Goal: Information Seeking & Learning: Find specific fact

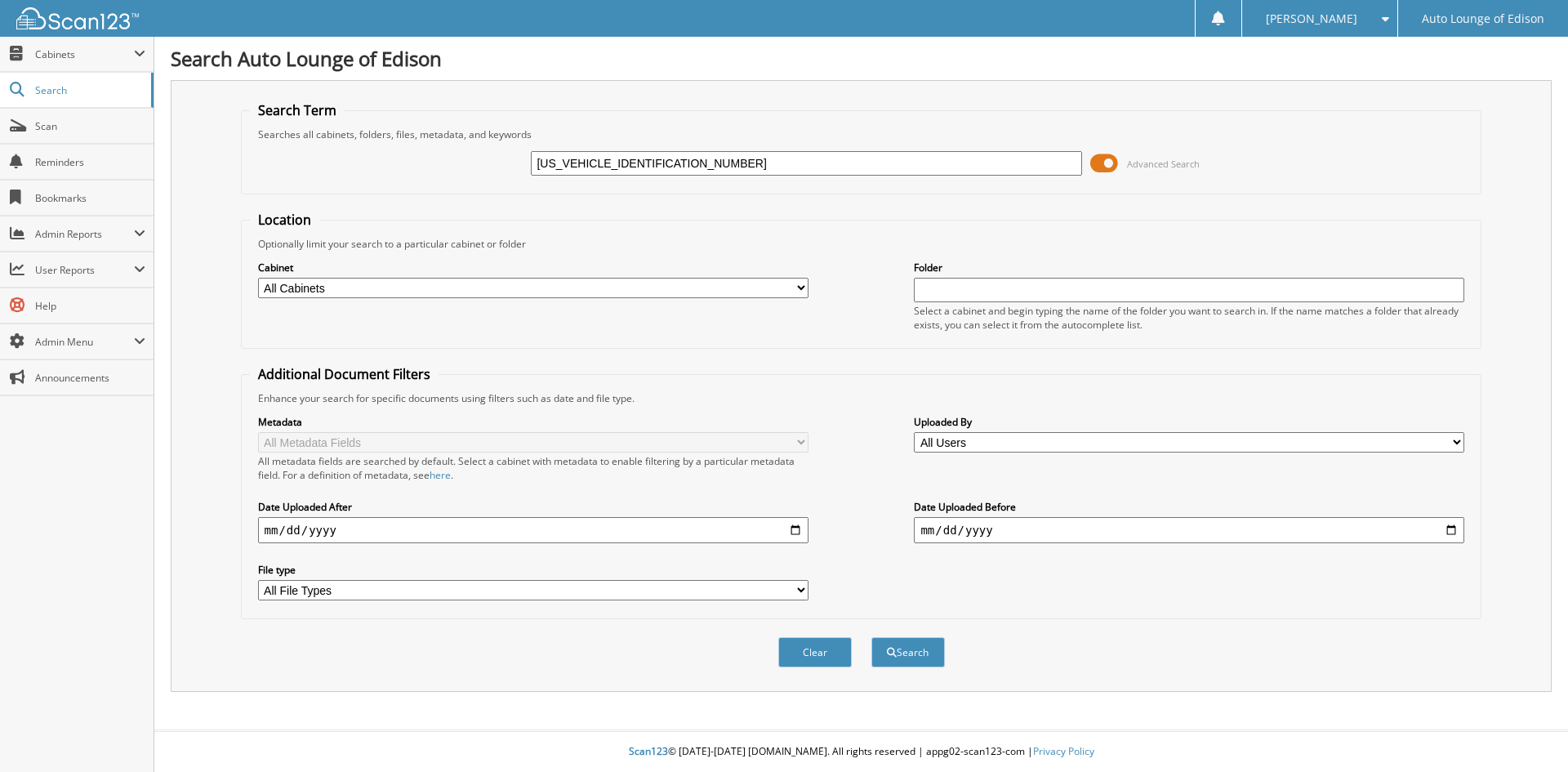
type input "WUAAU34248N004656"
click at [872, 638] on button "Search" at bounding box center [908, 653] width 73 height 30
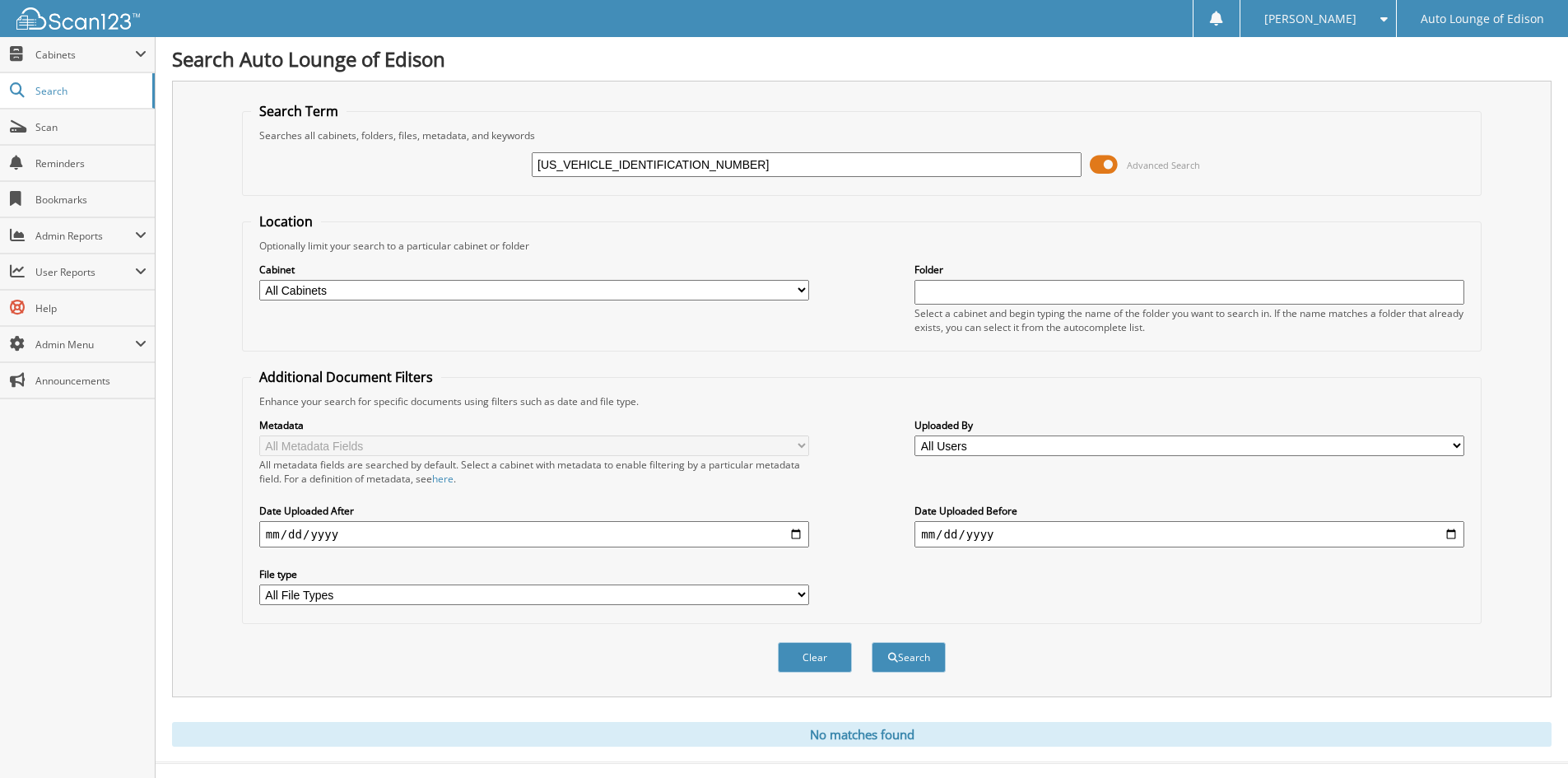
scroll to position [27, 0]
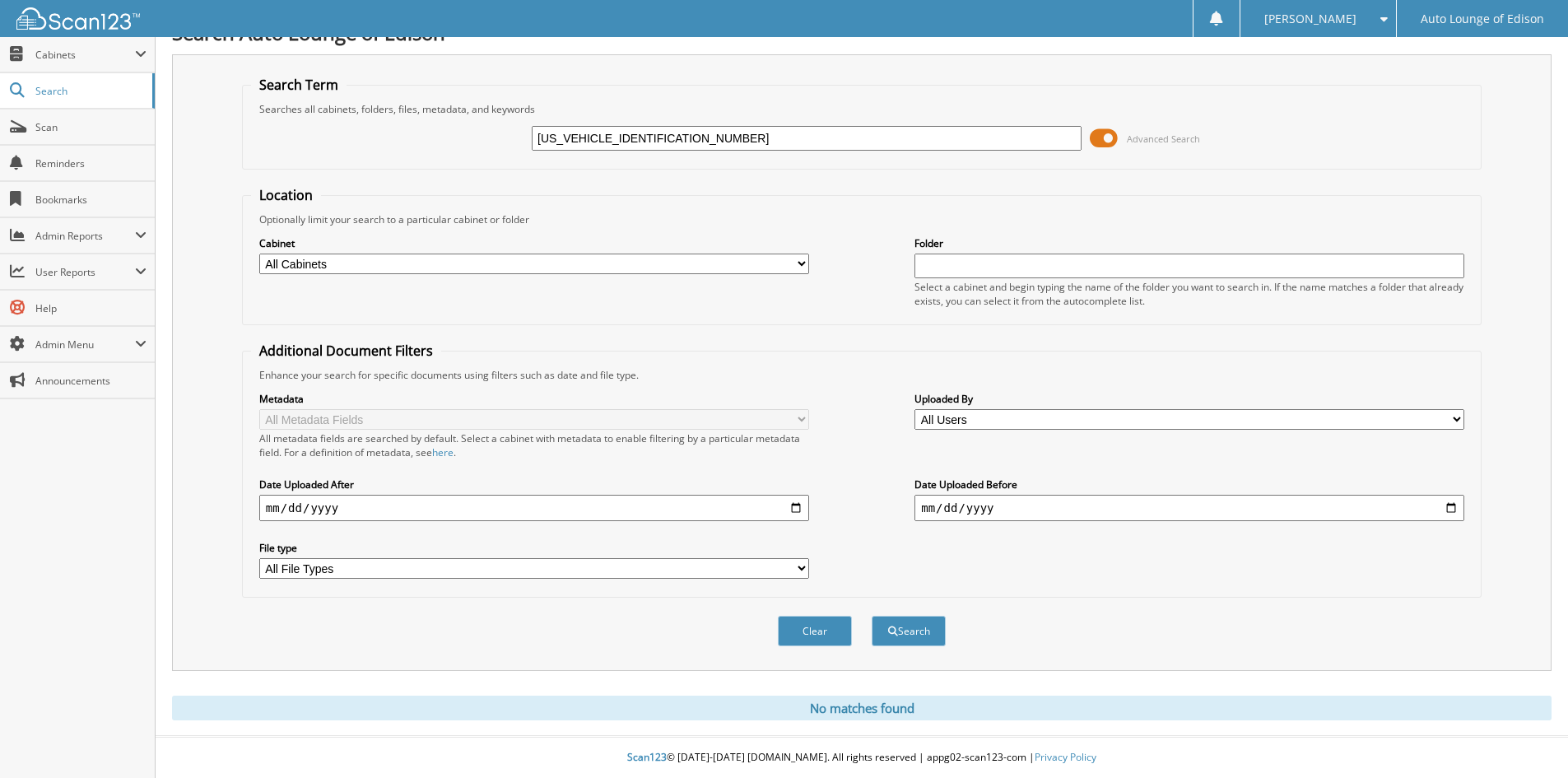
drag, startPoint x: 622, startPoint y: 140, endPoint x: 474, endPoint y: 152, distance: 148.5
click at [474, 152] on div "WUAAU34248N004656 Advanced Search" at bounding box center [861, 138] width 1221 height 44
type input "004656"
click at [872, 616] on button "Search" at bounding box center [908, 631] width 74 height 31
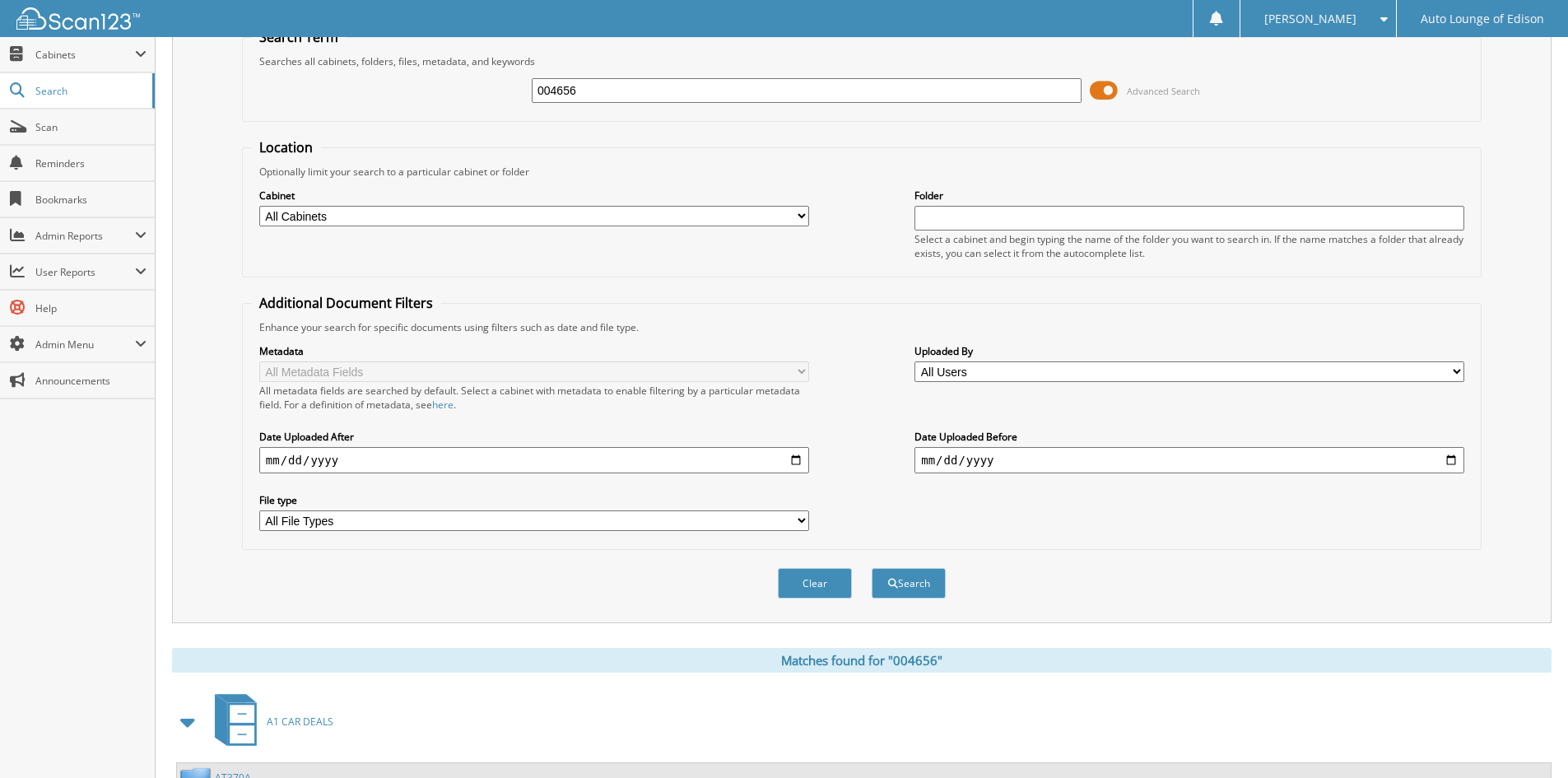
scroll to position [207, 0]
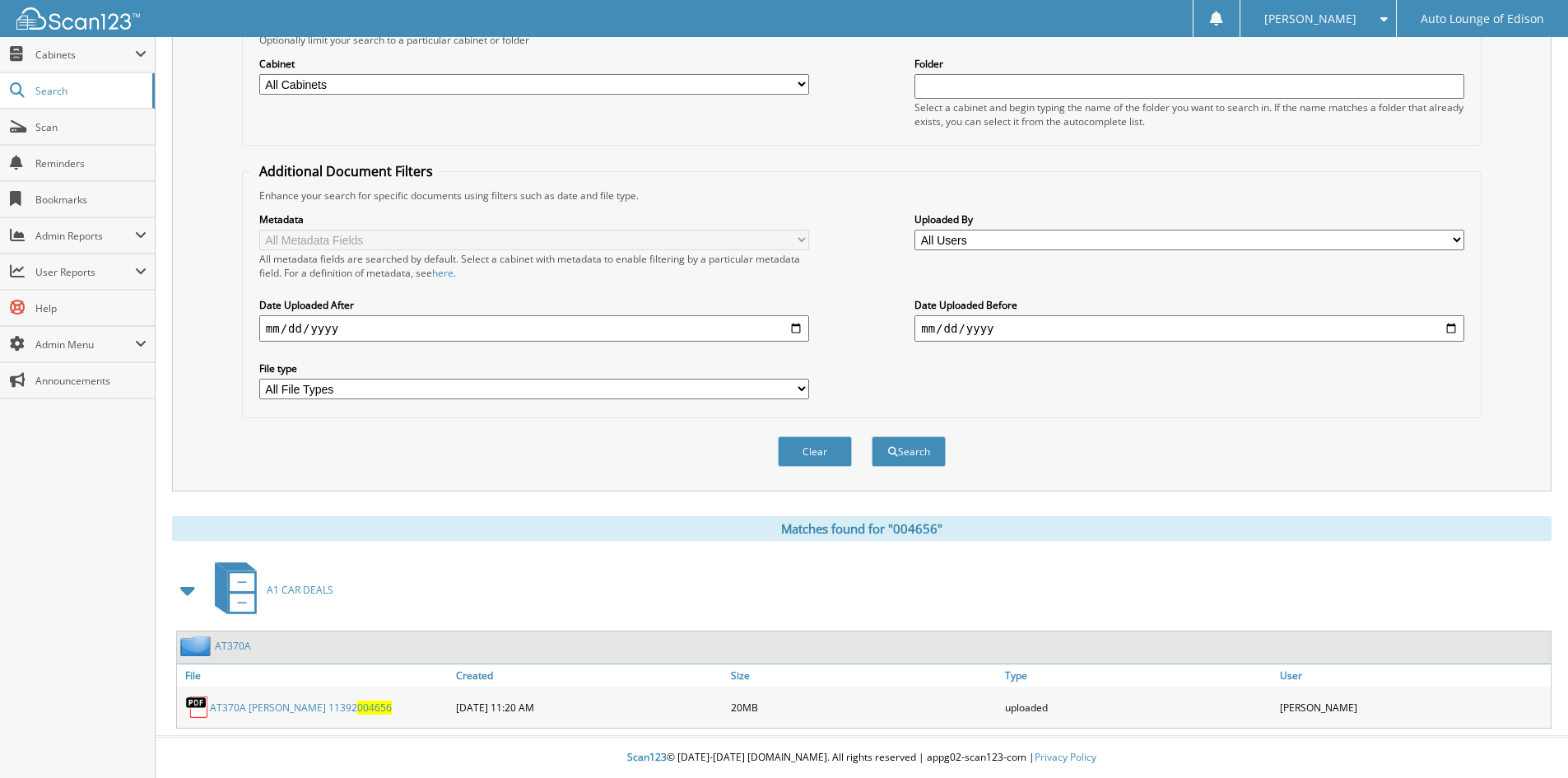
click at [236, 644] on link "AT370A" at bounding box center [233, 645] width 36 height 14
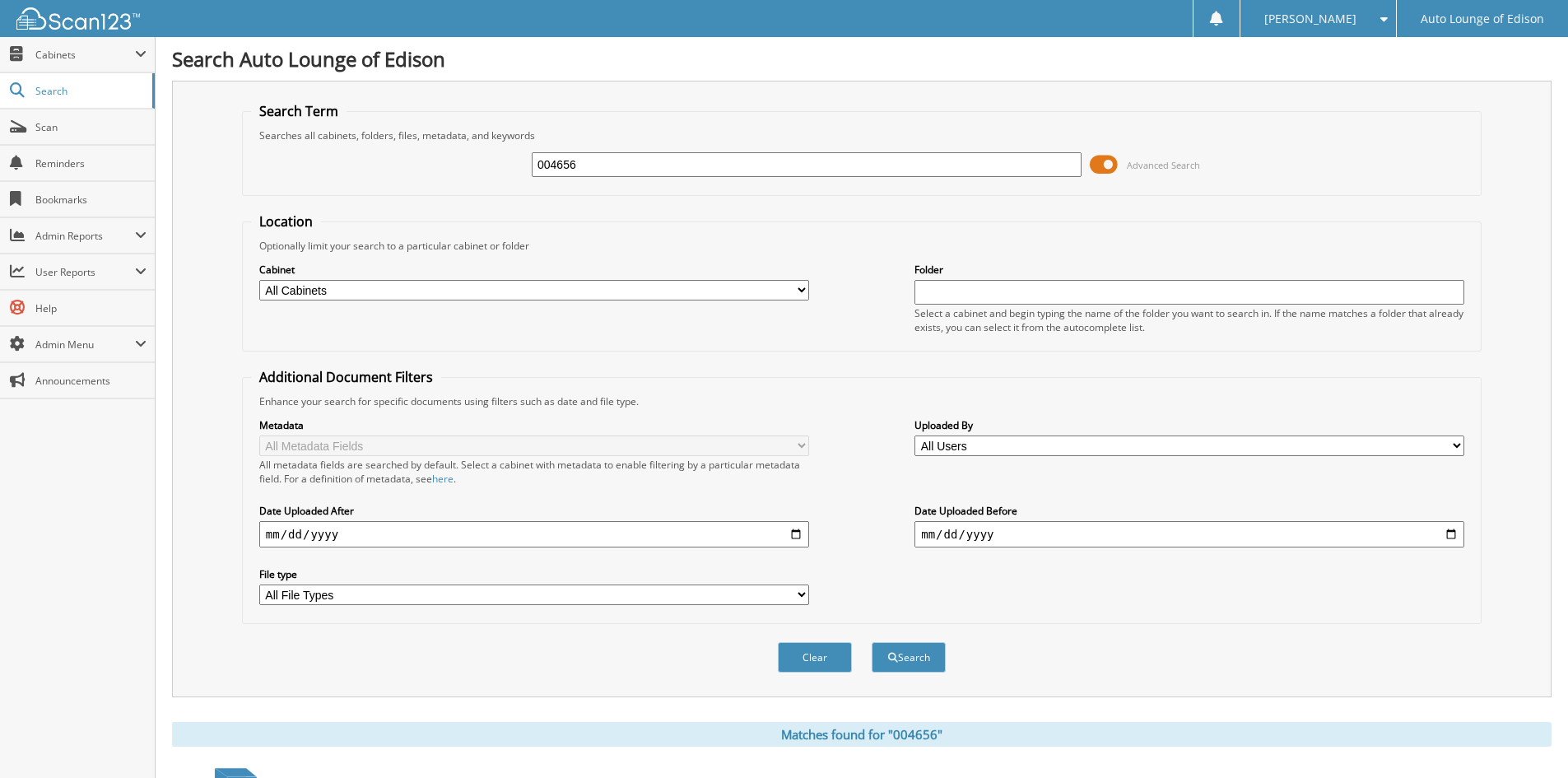
drag, startPoint x: 598, startPoint y: 166, endPoint x: 516, endPoint y: 169, distance: 82.1
click at [516, 169] on div "004656 Advanced Search" at bounding box center [861, 164] width 1221 height 44
click at [359, 283] on select "All Cabinets A1 CAR DEALS ACCOUNTS PAYABLE COMPANY DOCS PARTS SERVICE RO TIME S…" at bounding box center [534, 289] width 550 height 20
select select "42421"
click at [259, 280] on select "All Cabinets A1 CAR DEALS ACCOUNTS PAYABLE COMPANY DOCS PARTS SERVICE RO TIME S…" at bounding box center [534, 289] width 550 height 20
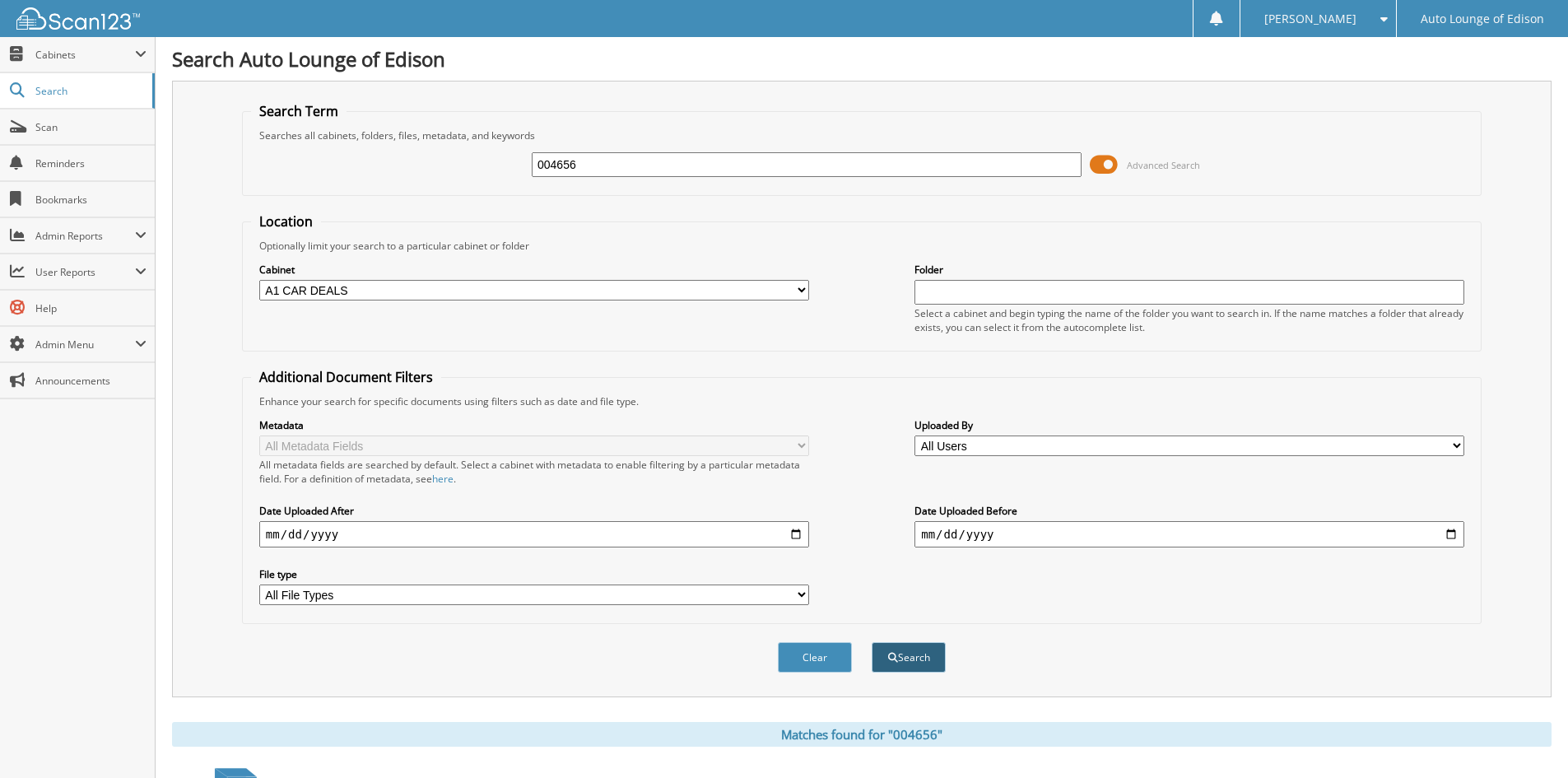
click at [890, 655] on span "submit" at bounding box center [893, 658] width 10 height 10
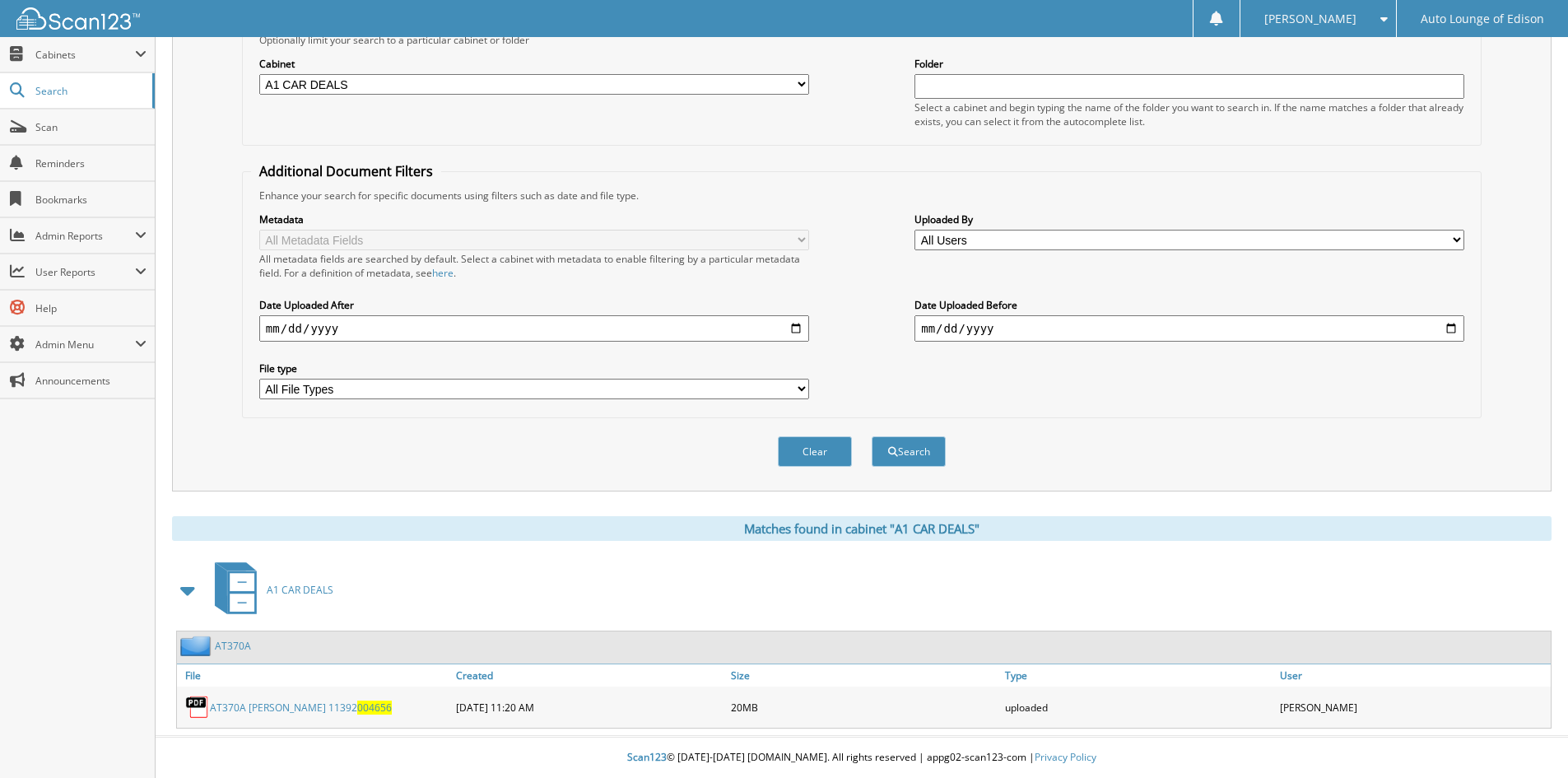
click at [183, 590] on span at bounding box center [188, 590] width 23 height 30
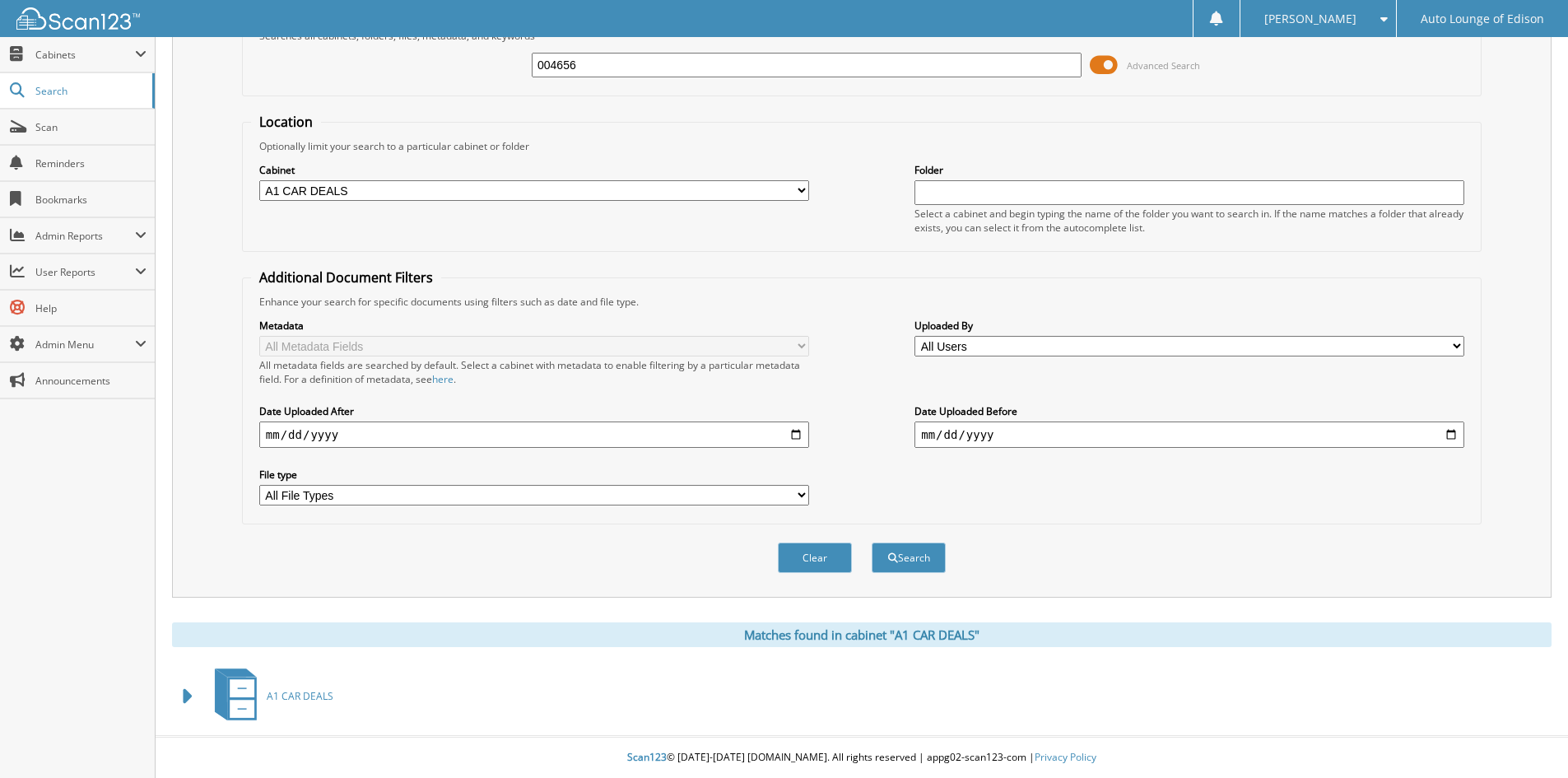
scroll to position [0, 0]
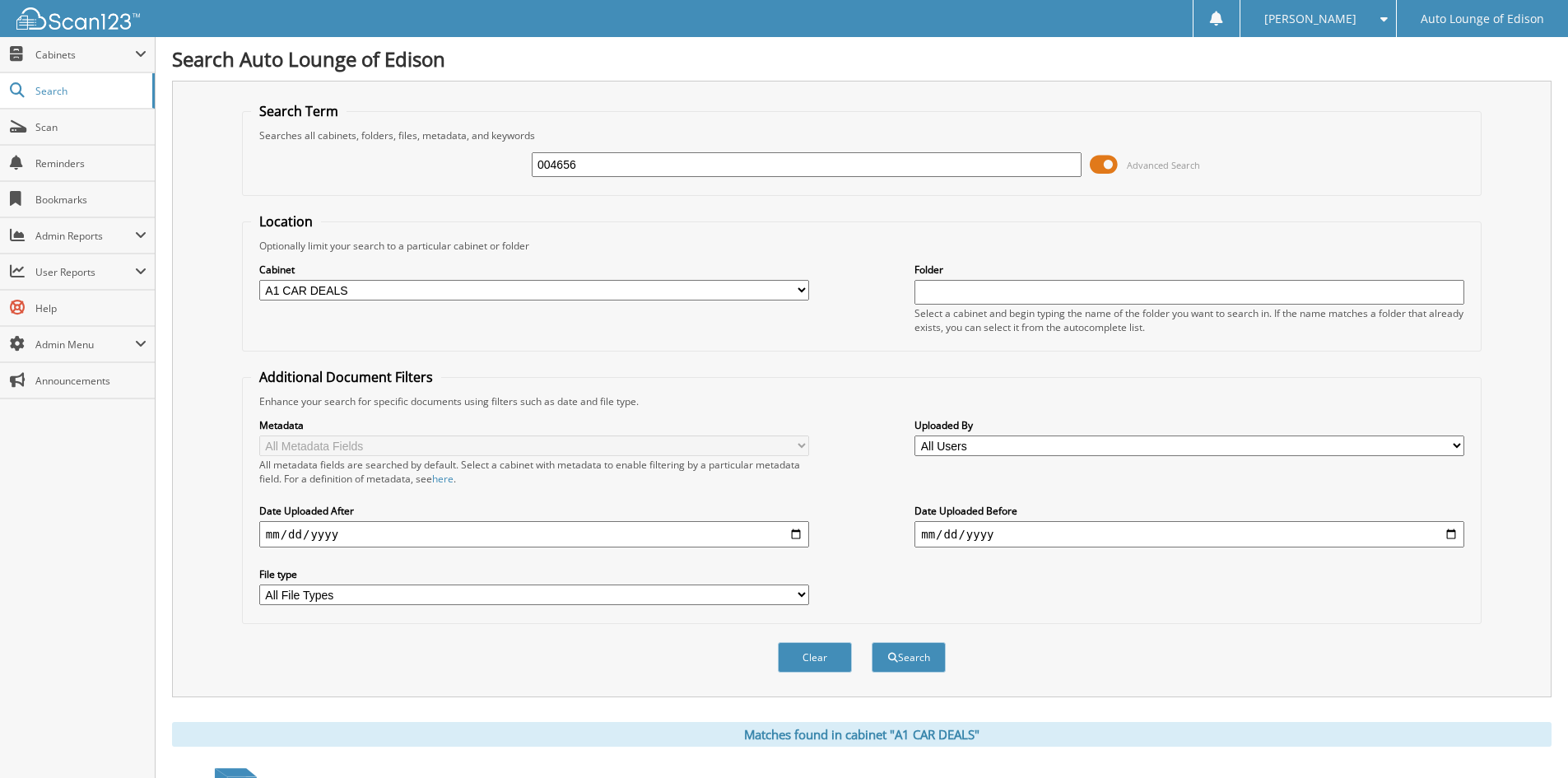
drag, startPoint x: 620, startPoint y: 163, endPoint x: 464, endPoint y: 161, distance: 156.0
click at [464, 162] on div "004656 Advanced Search" at bounding box center [861, 164] width 1221 height 44
type input "marrero"
click at [872, 643] on button "Search" at bounding box center [908, 658] width 74 height 31
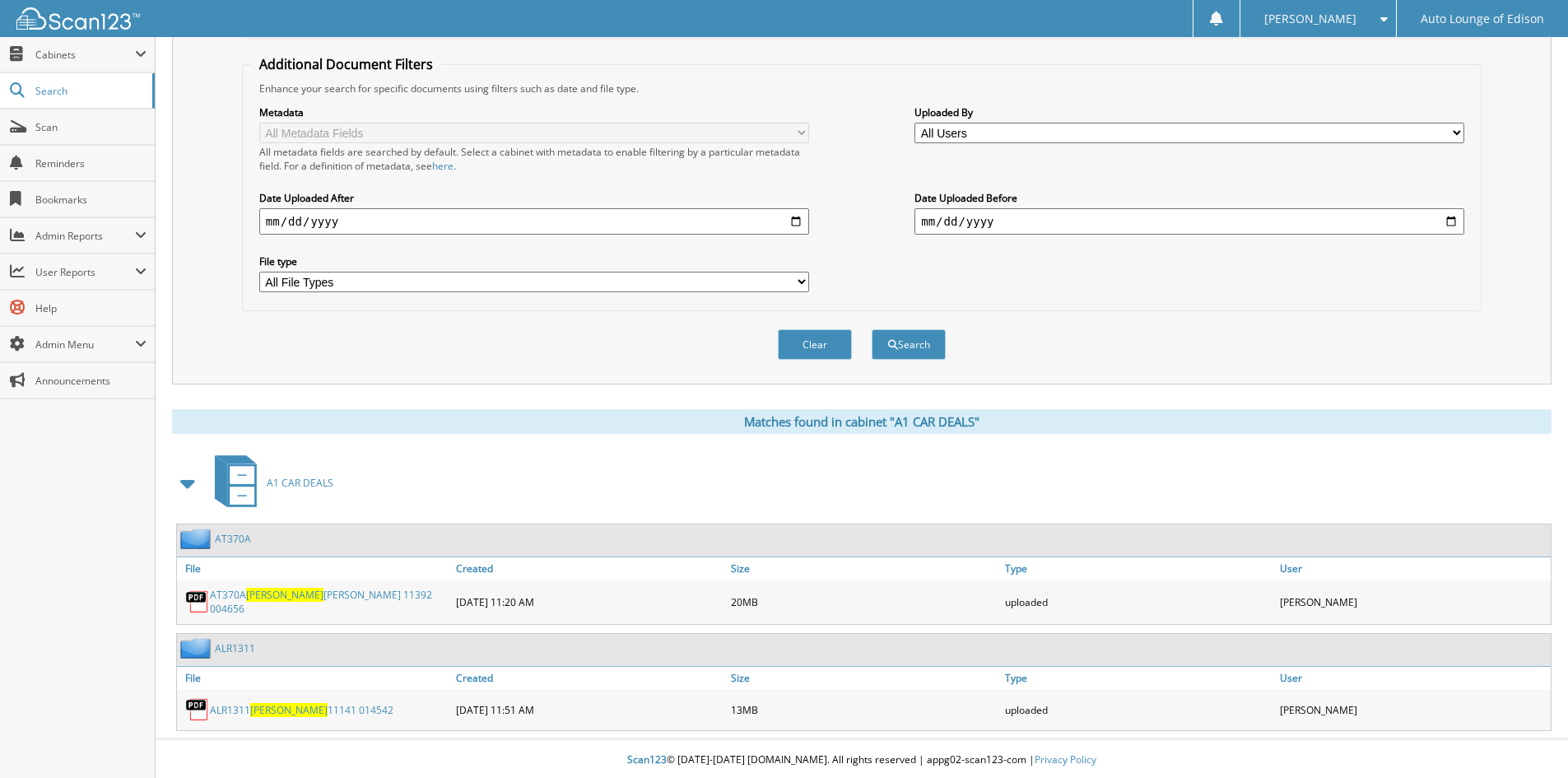
click at [233, 644] on link "ALR1311" at bounding box center [235, 648] width 40 height 14
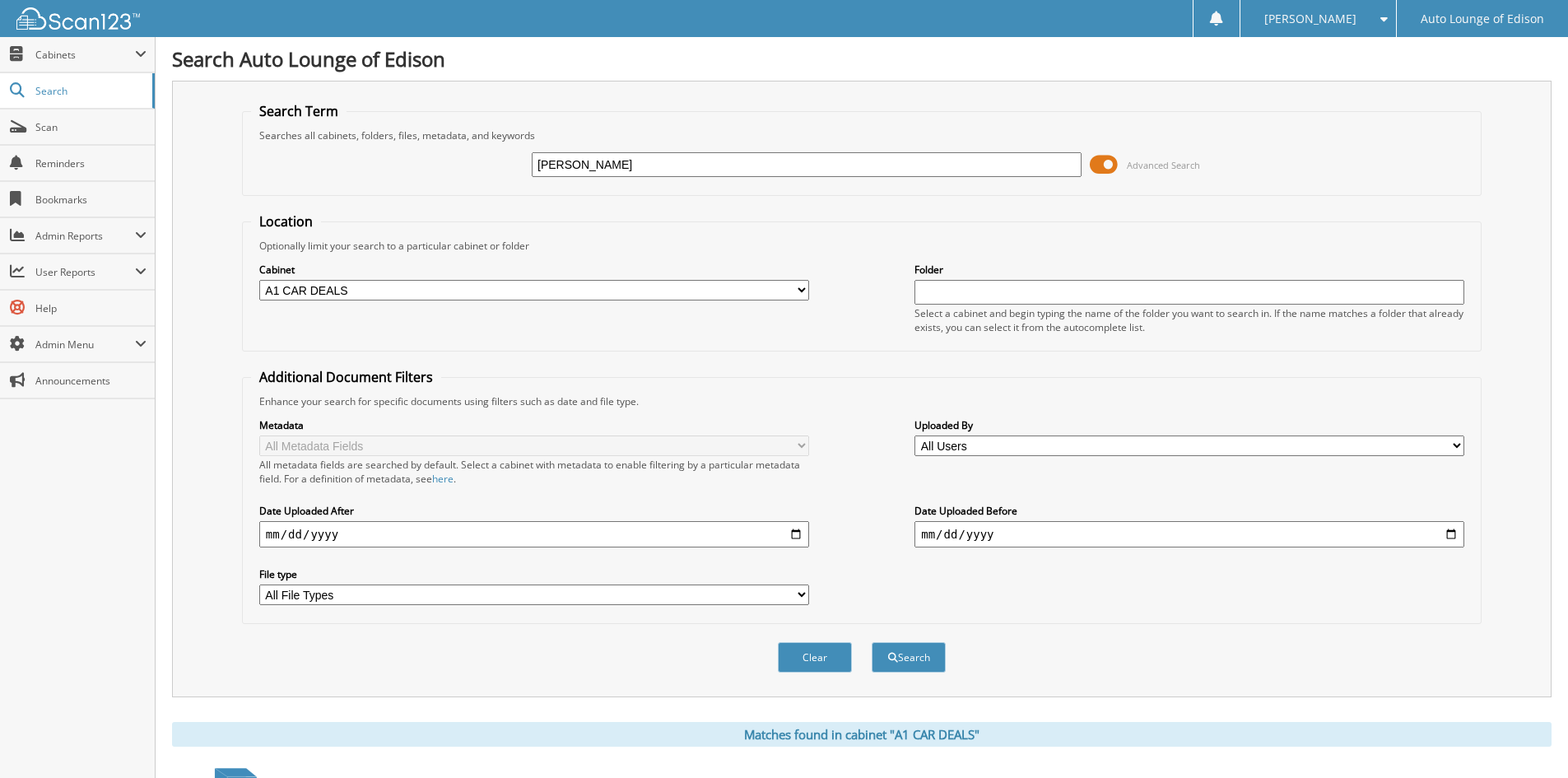
drag, startPoint x: 517, startPoint y: 171, endPoint x: 304, endPoint y: 189, distance: 213.8
click at [305, 189] on fieldset "Search Term Searches all cabinets, folders, files, metadata, and keywords [PERS…" at bounding box center [861, 149] width 1240 height 94
type input "[PERSON_NAME]"
click at [872, 643] on button "Search" at bounding box center [908, 658] width 74 height 31
